Goal: Information Seeking & Learning: Learn about a topic

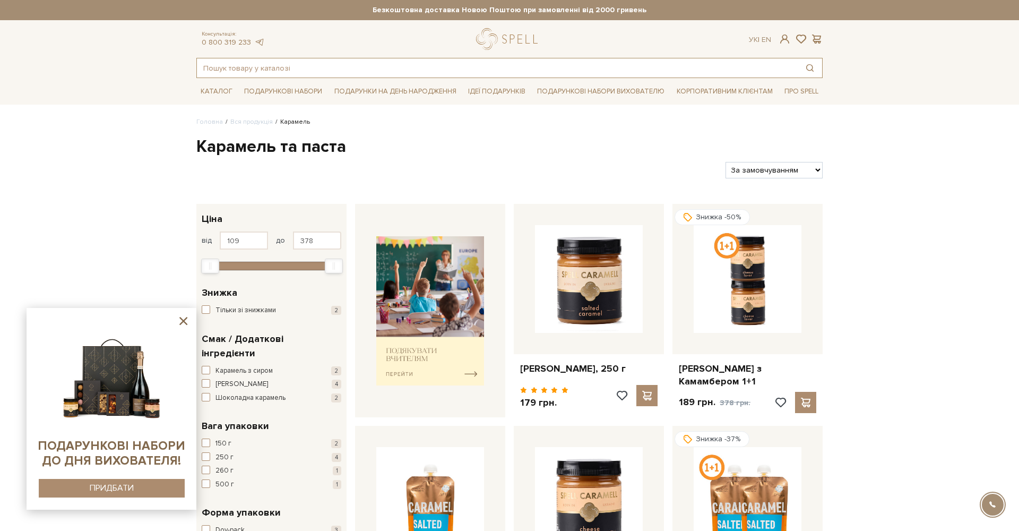
click at [297, 64] on input "text" at bounding box center [497, 67] width 601 height 19
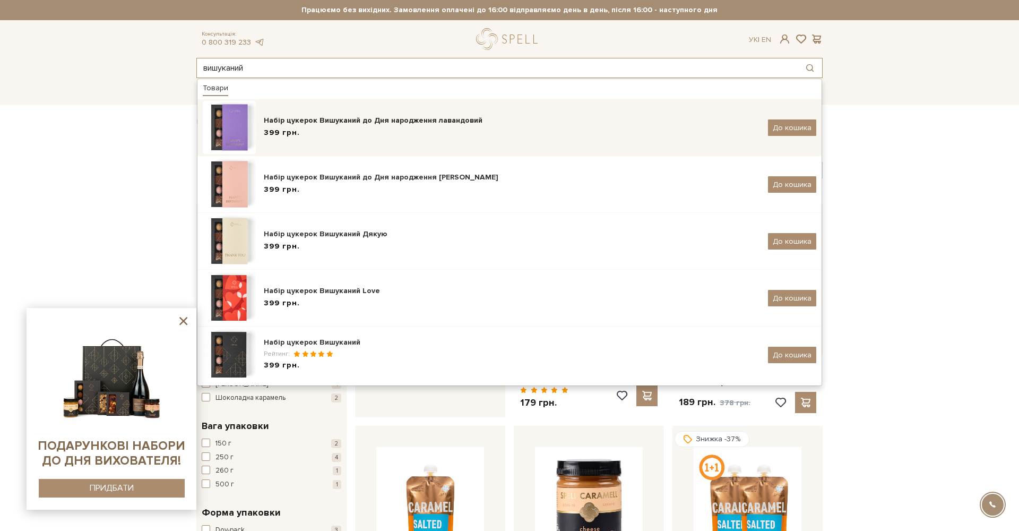
type input "вишуканий"
click at [317, 120] on div "Набір цукерок Вишуканий до Дня народження лавандовий" at bounding box center [512, 120] width 496 height 11
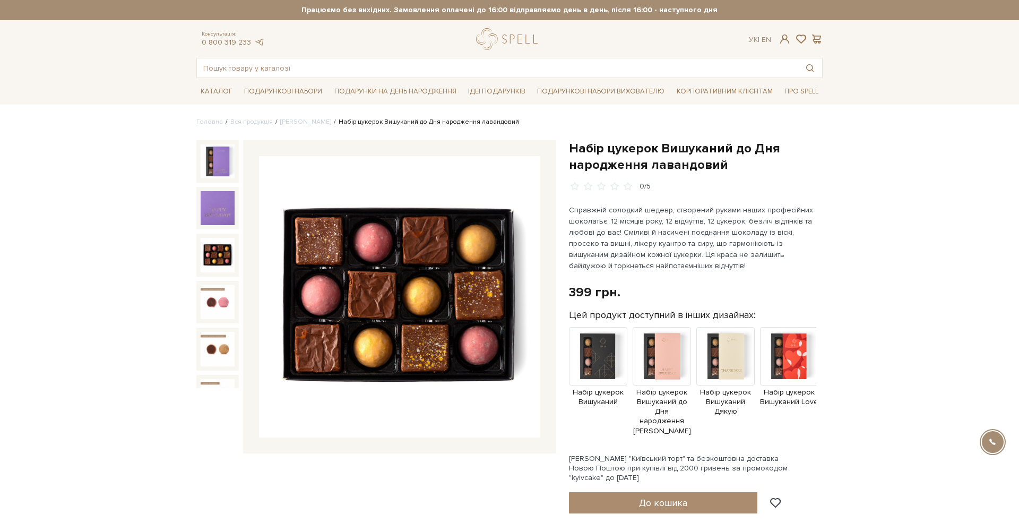
click at [220, 254] on img at bounding box center [218, 255] width 34 height 34
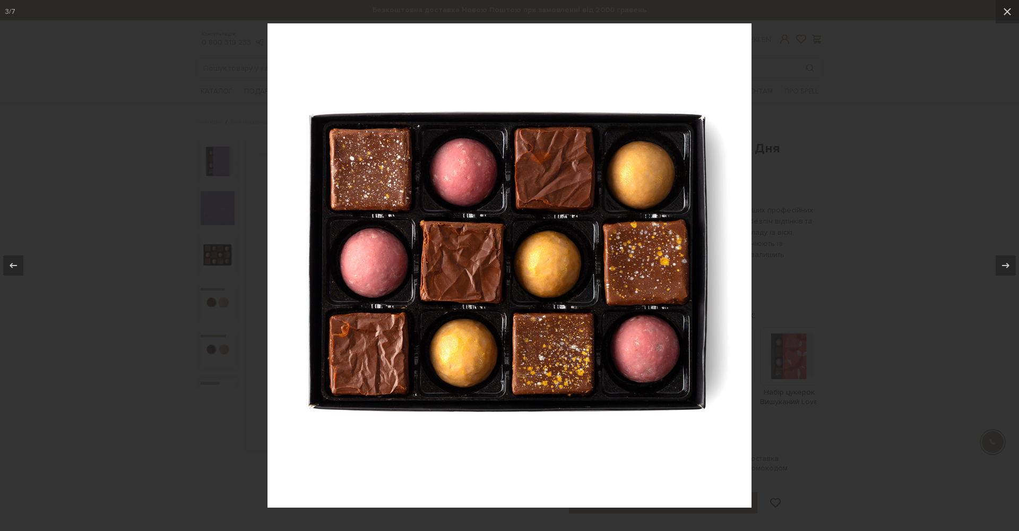
click at [171, 263] on div at bounding box center [509, 265] width 1019 height 531
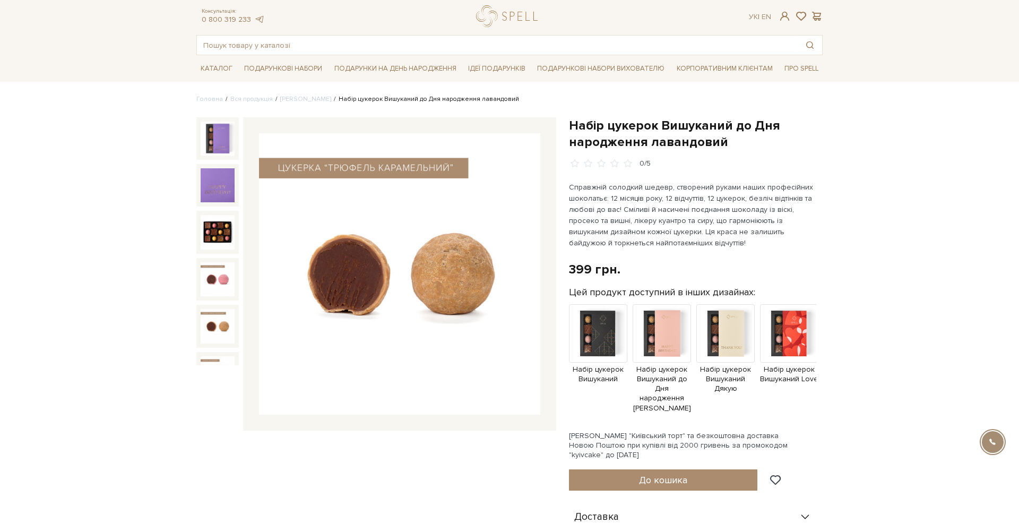
scroll to position [24, 0]
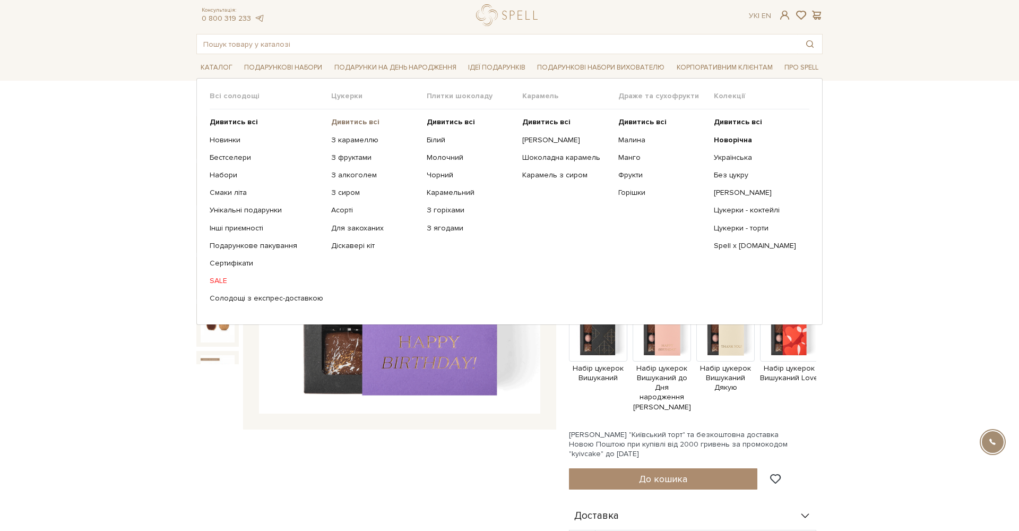
click at [352, 120] on b "Дивитись всі" at bounding box center [355, 121] width 48 height 9
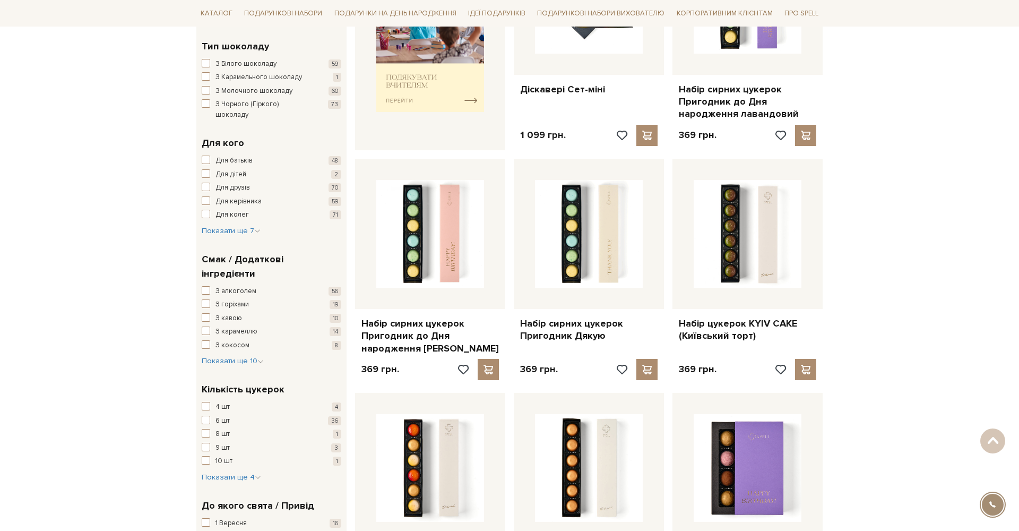
scroll to position [513, 0]
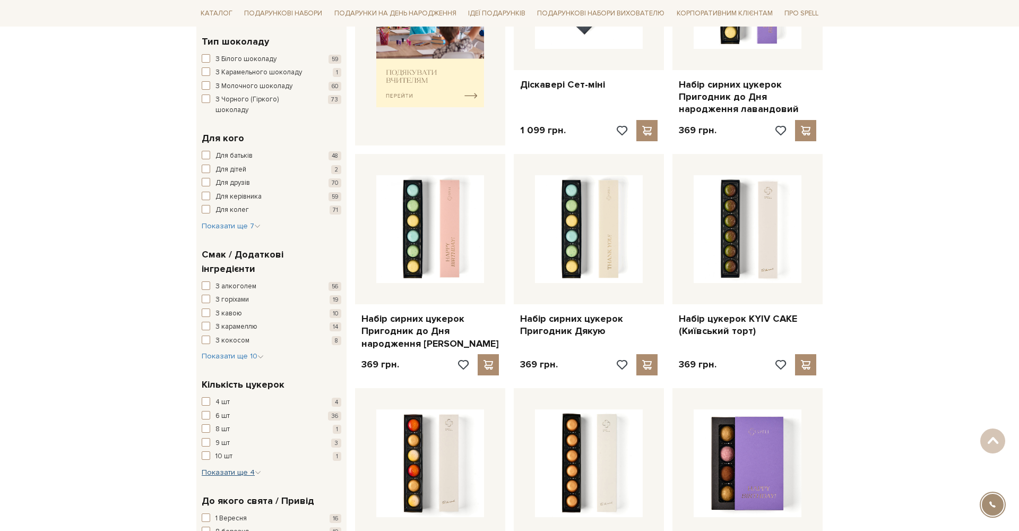
click at [236, 468] on span "Показати ще 4" at bounding box center [231, 472] width 59 height 9
click at [221, 486] on span "16 шт" at bounding box center [223, 491] width 16 height 11
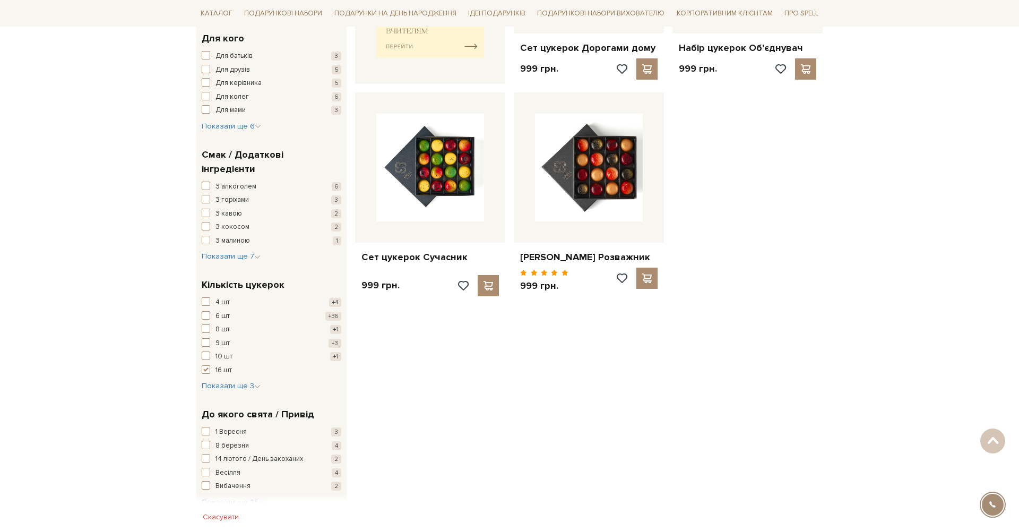
scroll to position [531, 0]
click at [237, 381] on span "Показати ще 3" at bounding box center [231, 385] width 59 height 9
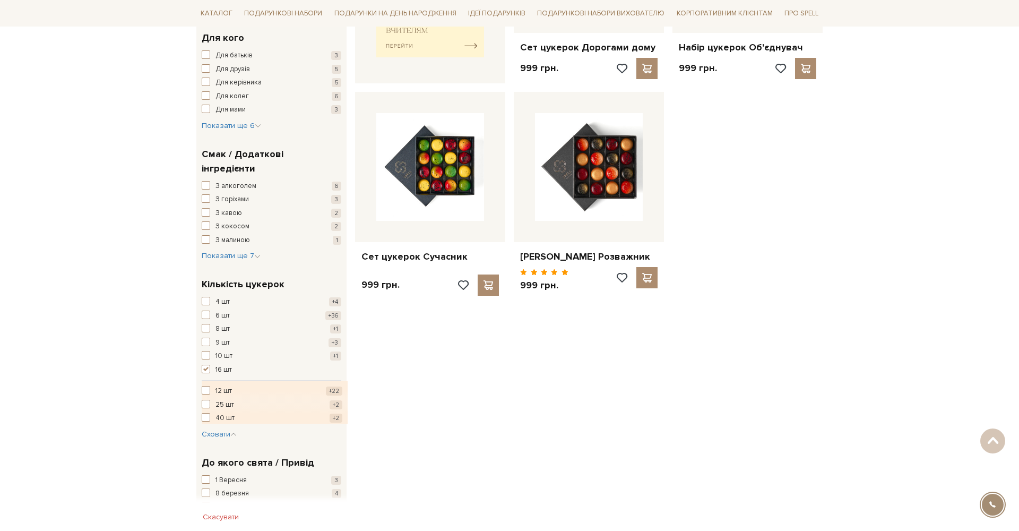
click at [206, 365] on span "button" at bounding box center [206, 369] width 8 height 8
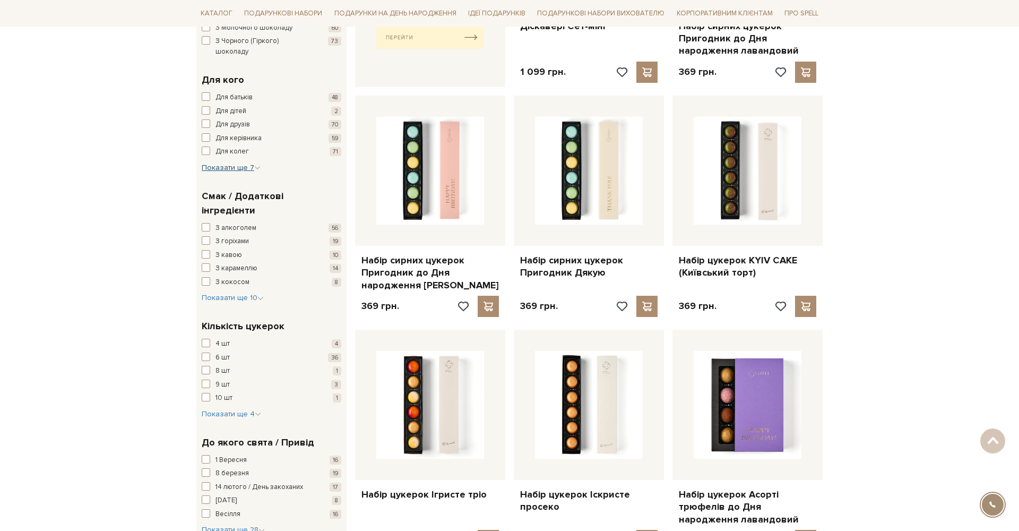
scroll to position [576, 0]
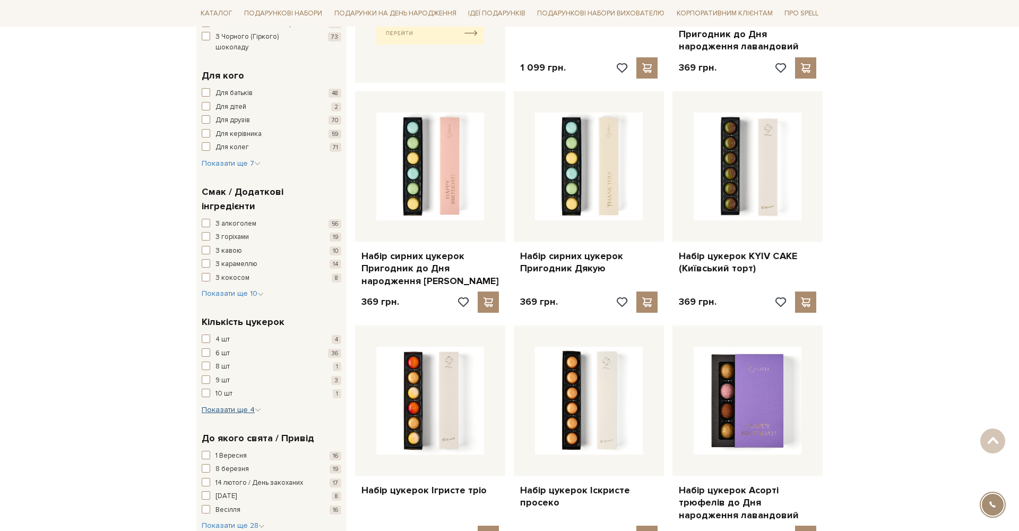
click at [223, 405] on span "Показати ще 4" at bounding box center [231, 409] width 59 height 9
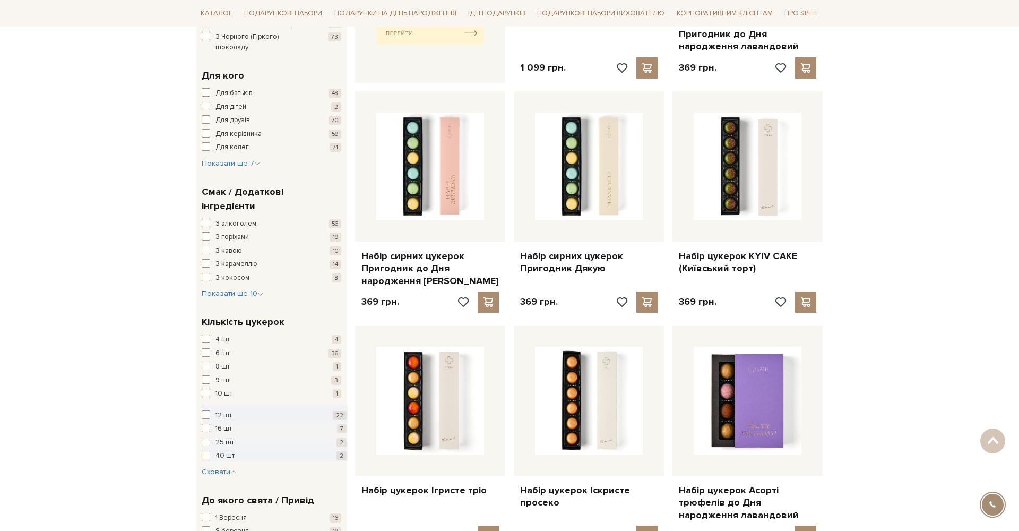
click at [206, 410] on span "button" at bounding box center [206, 414] width 8 height 8
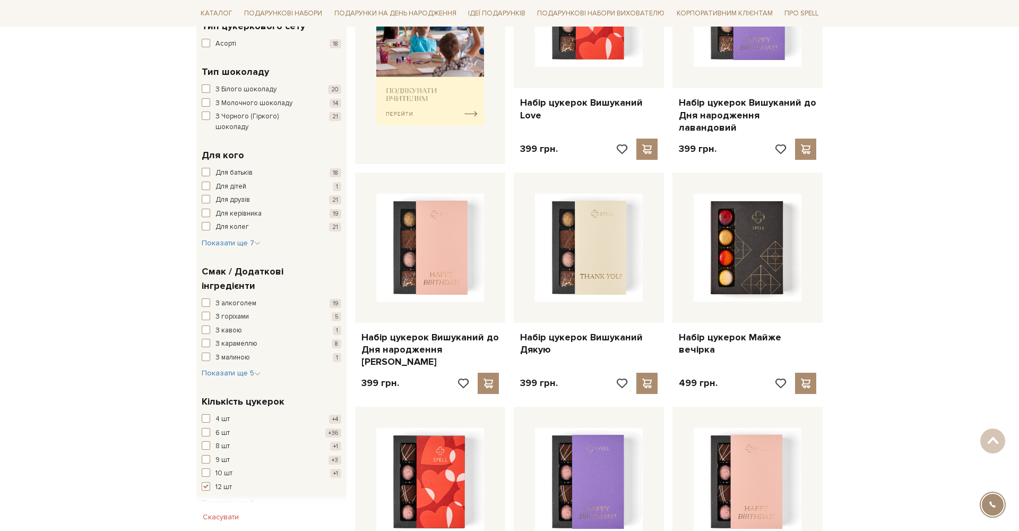
scroll to position [506, 0]
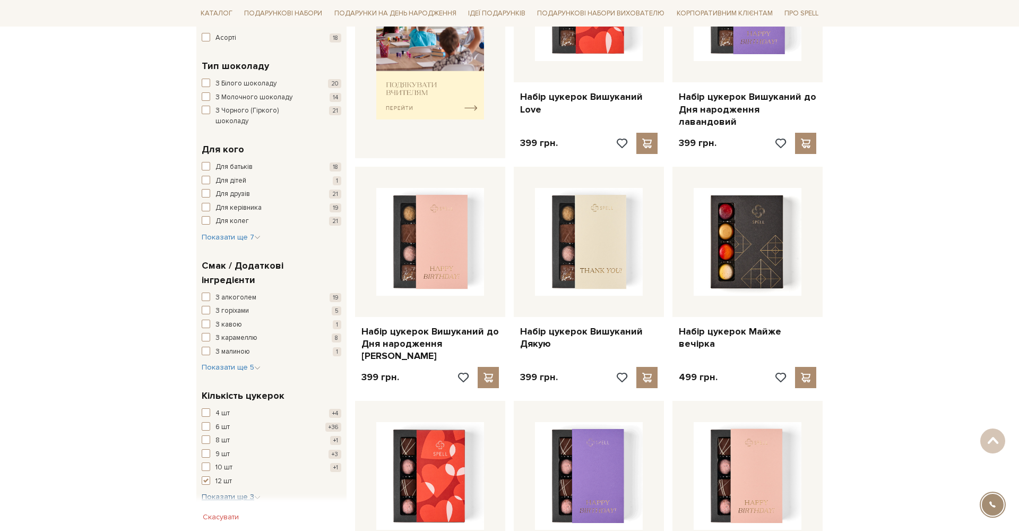
click at [236, 492] on span "Показати ще 3" at bounding box center [231, 496] width 59 height 9
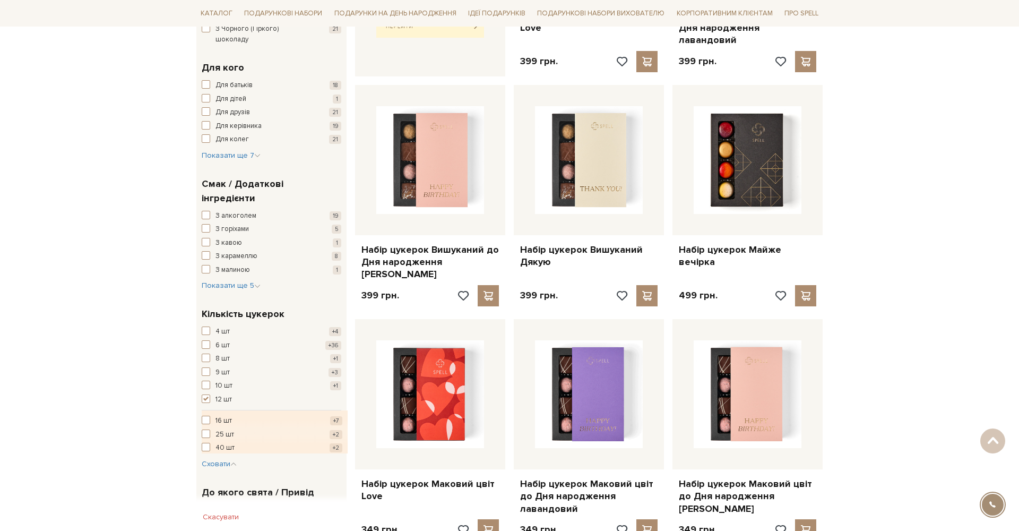
scroll to position [589, 0]
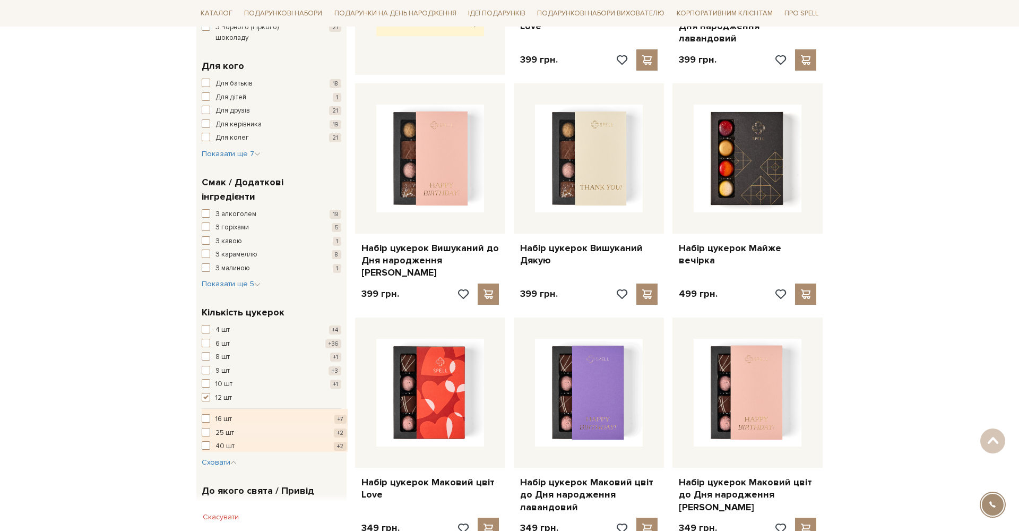
click at [218, 428] on span "25 шт" at bounding box center [224, 433] width 19 height 11
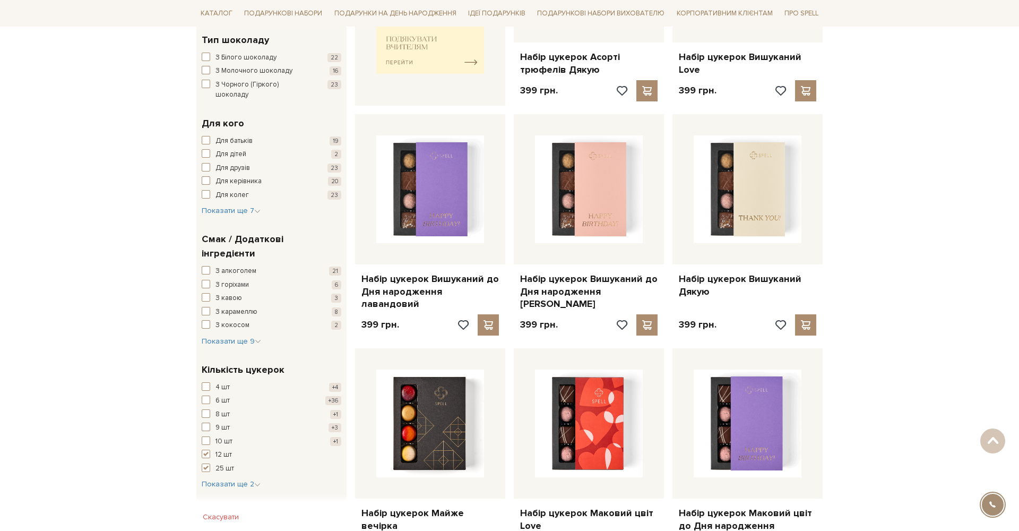
scroll to position [549, 0]
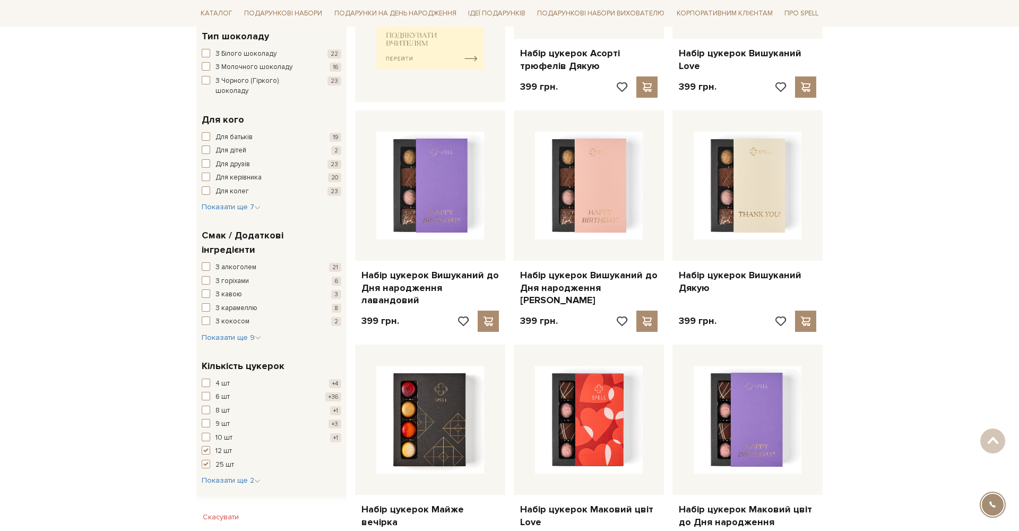
click at [206, 446] on span "button" at bounding box center [206, 450] width 8 height 8
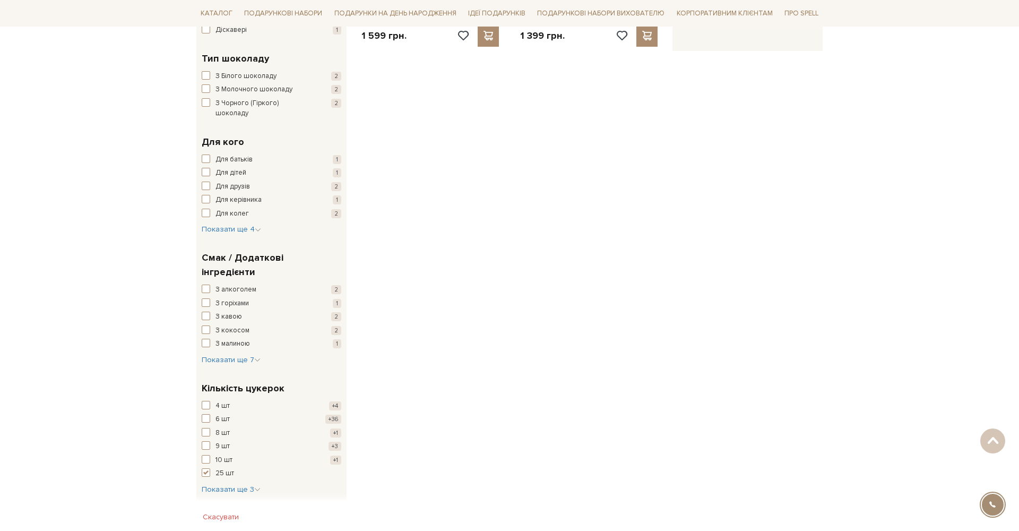
scroll to position [366, 0]
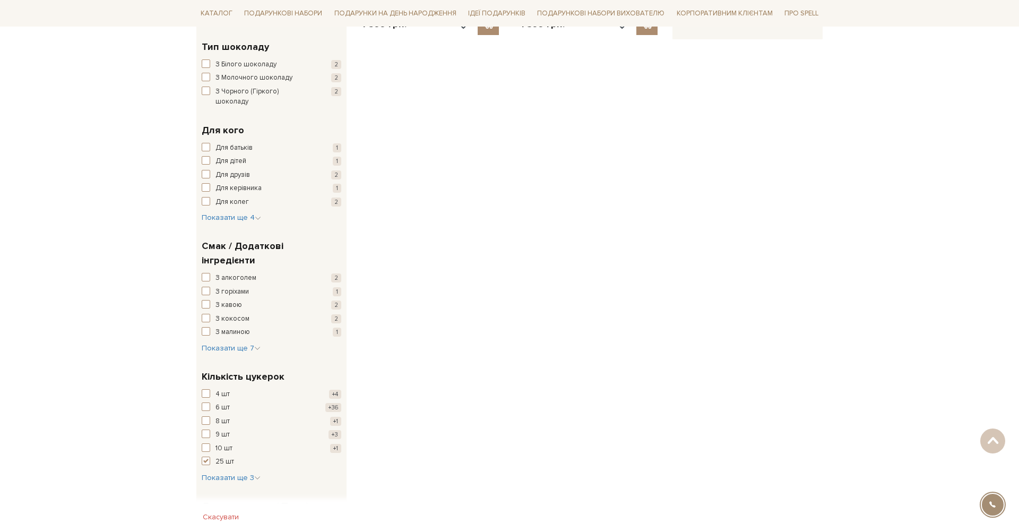
click at [215, 456] on span "25 шт" at bounding box center [224, 461] width 19 height 11
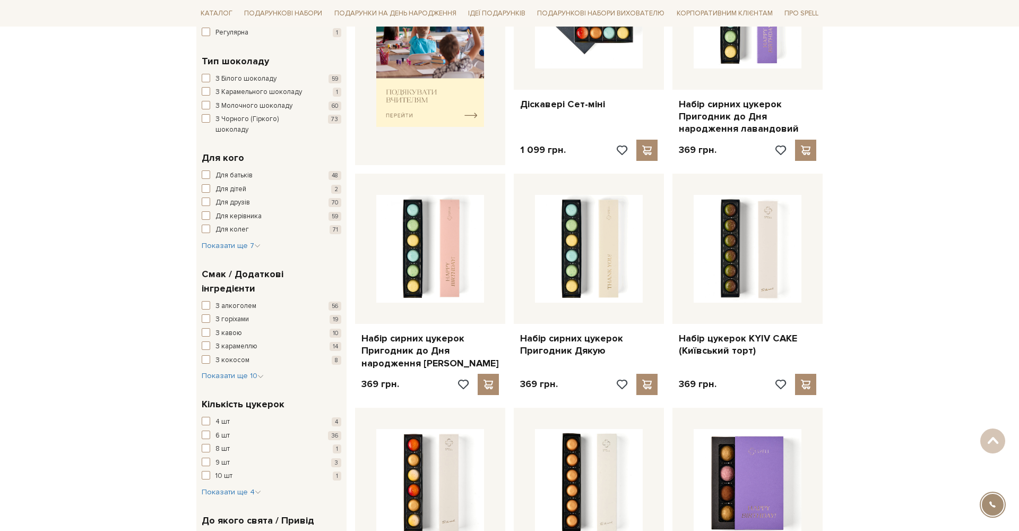
scroll to position [504, 0]
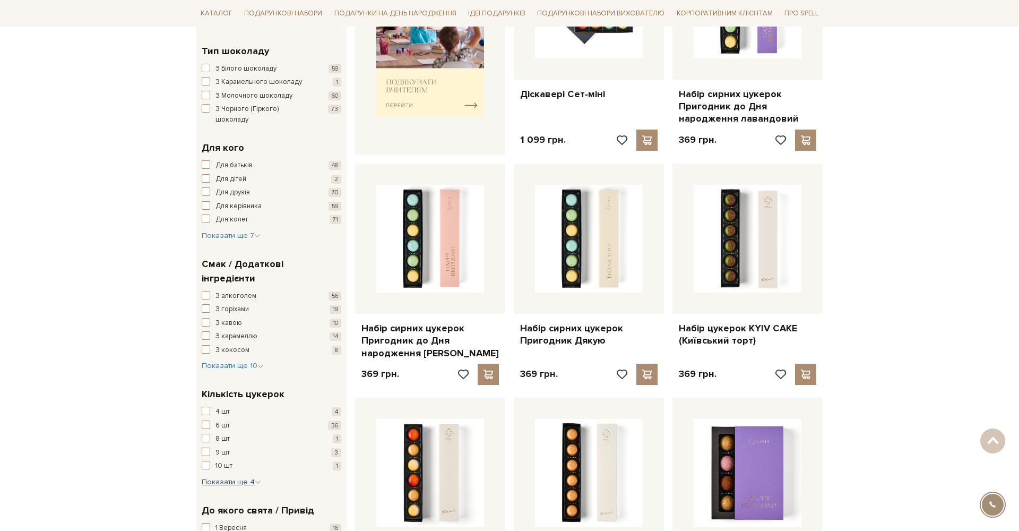
click at [219, 477] on span "Показати ще 4" at bounding box center [231, 481] width 59 height 9
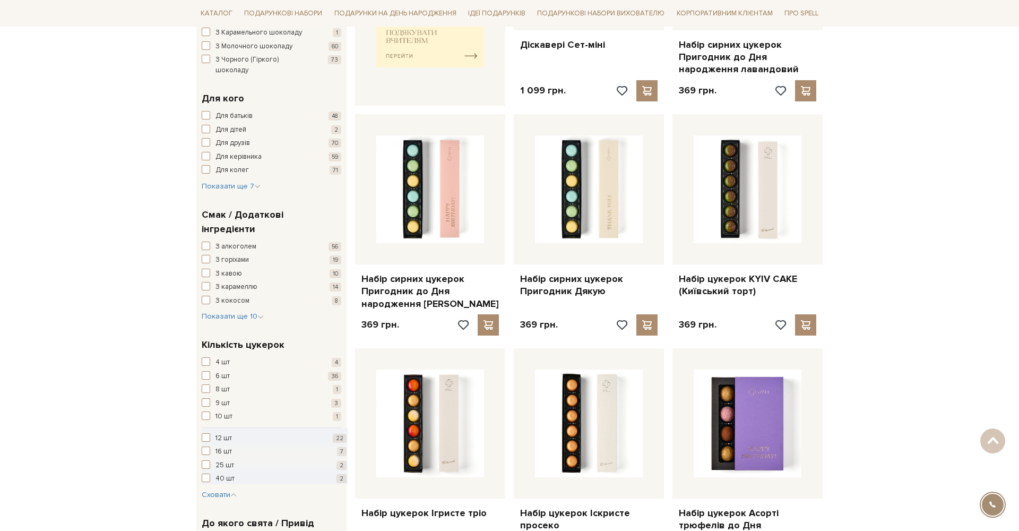
scroll to position [554, 0]
click at [206, 473] on span "button" at bounding box center [206, 477] width 8 height 8
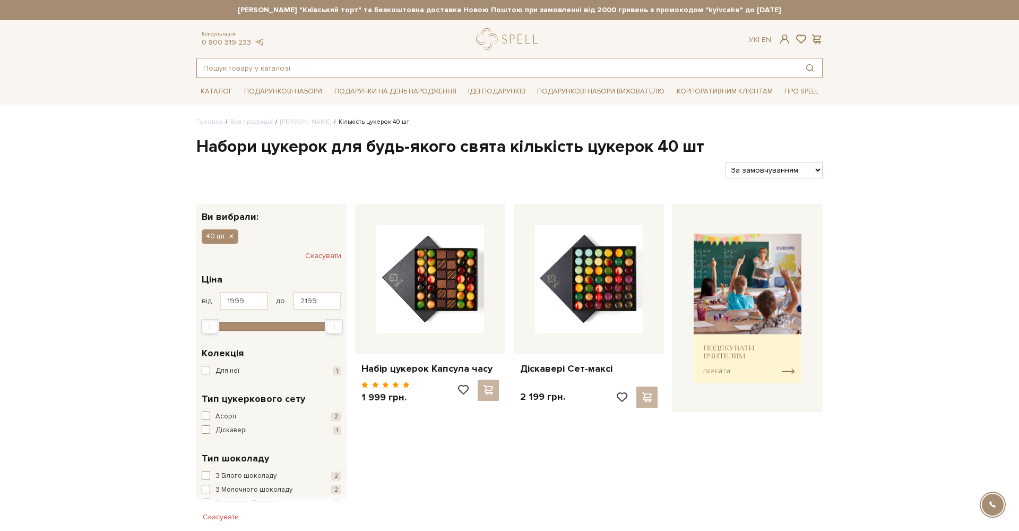
click at [289, 68] on input "text" at bounding box center [497, 67] width 601 height 19
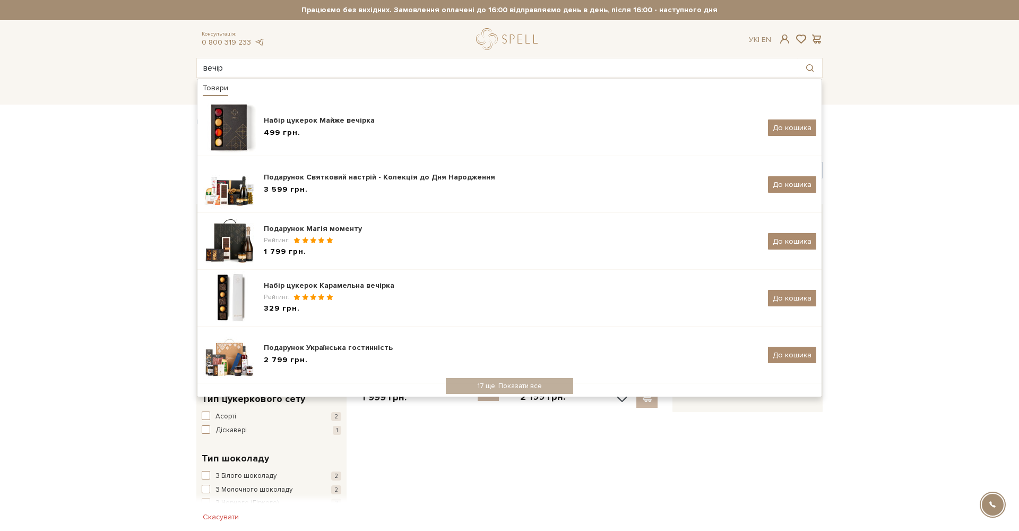
drag, startPoint x: 286, startPoint y: 67, endPoint x: 106, endPoint y: 66, distance: 179.9
click at [106, 66] on header "Сет Цукерок "Київський торт" та Безкоштовна доставка Новою Поштою при замовленн…" at bounding box center [509, 39] width 1019 height 78
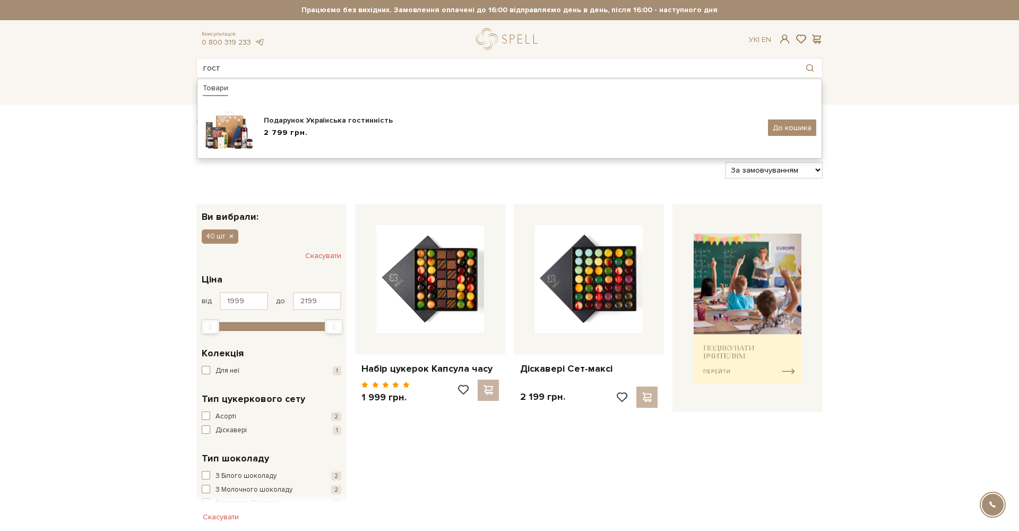
drag, startPoint x: 269, startPoint y: 69, endPoint x: 175, endPoint y: 67, distance: 93.4
click at [175, 67] on header "Сет Цукерок "Київський торт" та Безкоштовна доставка Новою Поштою при замовленн…" at bounding box center [509, 39] width 1019 height 78
type input "майже"
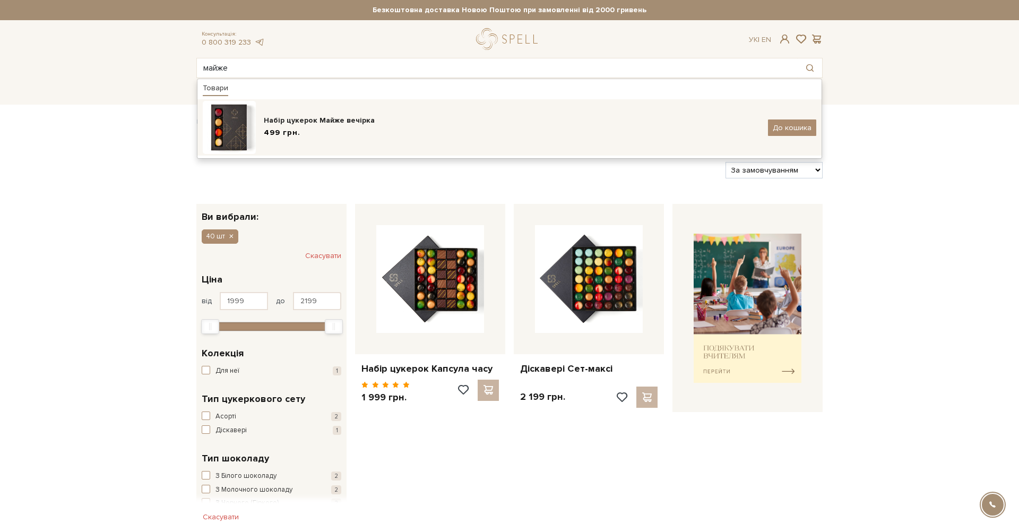
drag, startPoint x: 240, startPoint y: 83, endPoint x: 320, endPoint y: 119, distance: 87.4
click at [320, 119] on div "Набір цукерок Майже вечірка" at bounding box center [512, 120] width 496 height 11
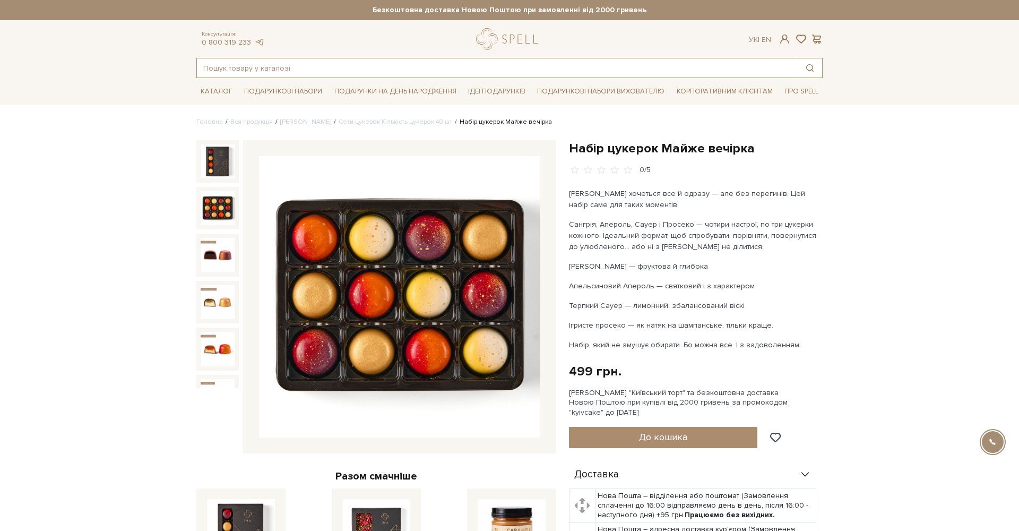
click at [258, 69] on input "text" at bounding box center [497, 67] width 601 height 19
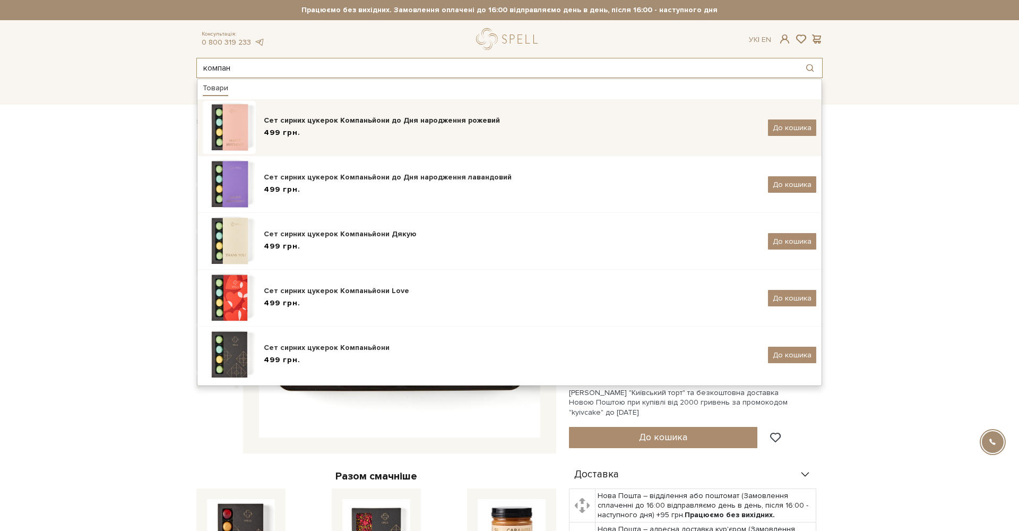
type input "компан"
click at [281, 121] on div "Сет сирних цукерок Компаньйони до Дня народження рожевий" at bounding box center [512, 120] width 496 height 11
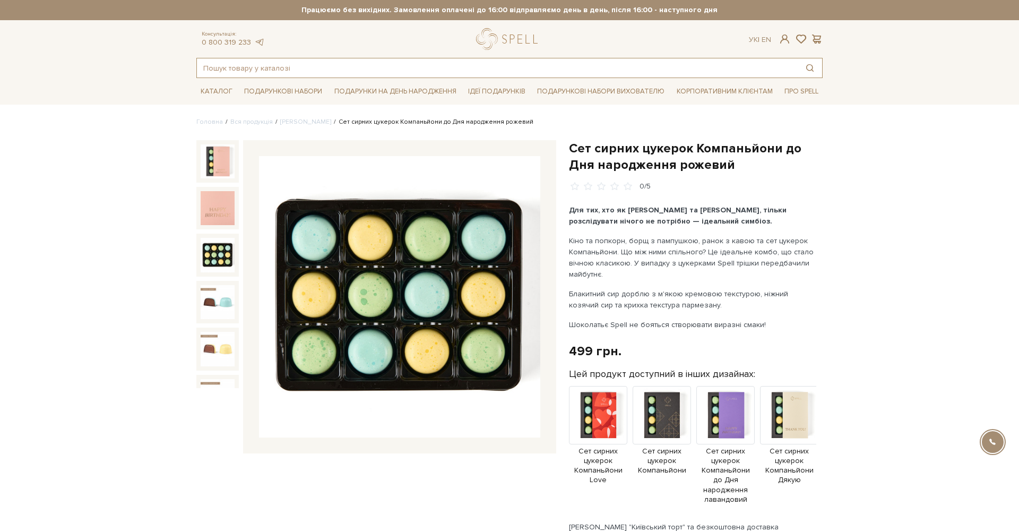
click at [266, 68] on input "text" at bounding box center [497, 67] width 601 height 19
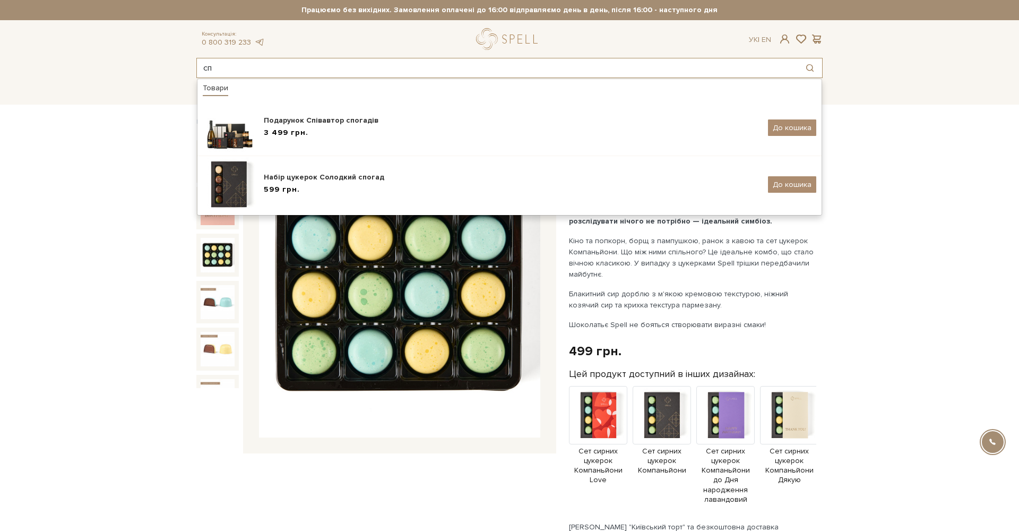
type input "с"
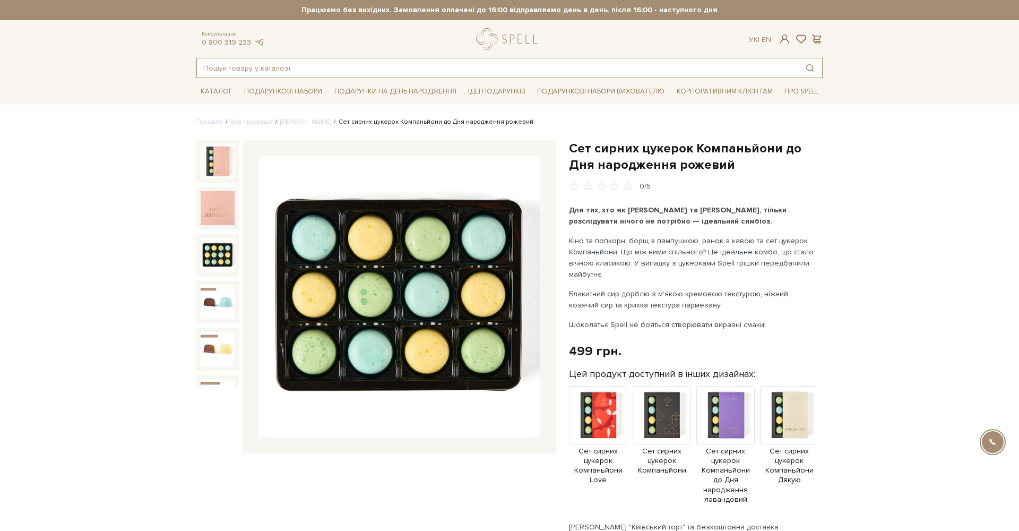
type input "ц"
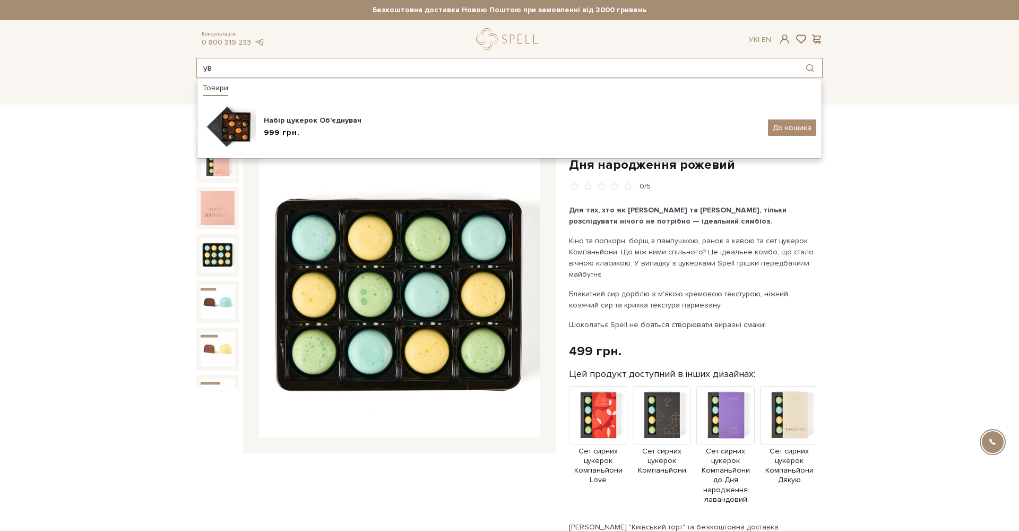
type input "у"
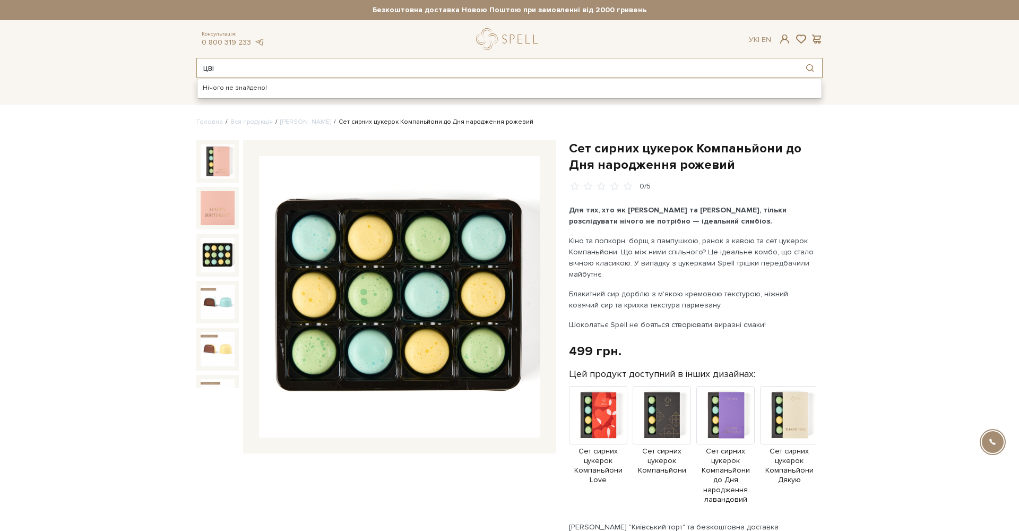
type input "цвіт"
